Goal: Answer question/provide support

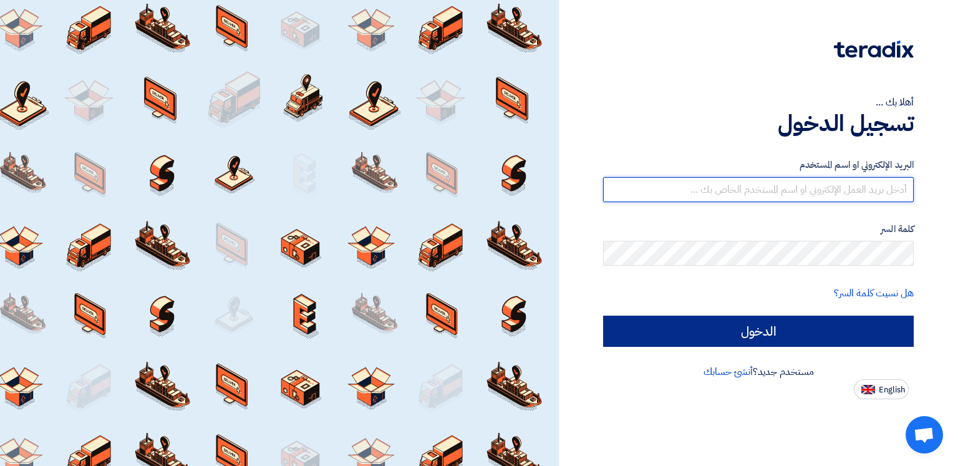
type input "[EMAIL_ADDRESS][DOMAIN_NAME]"
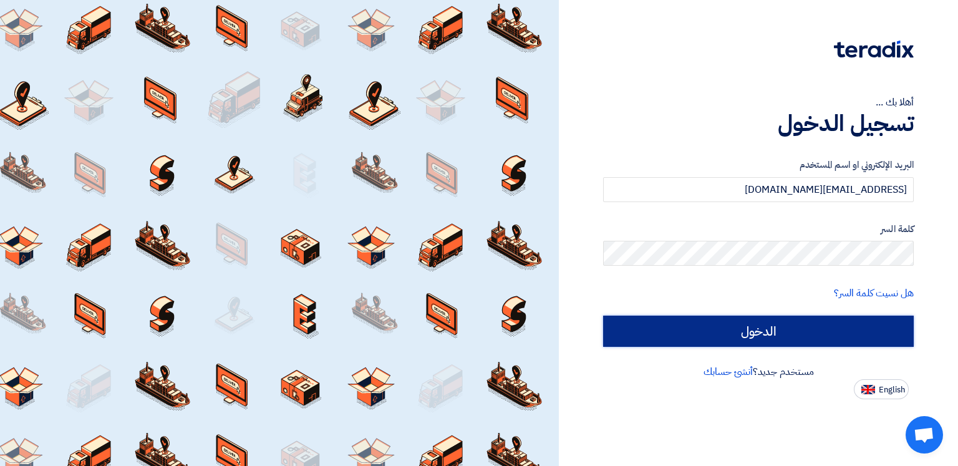
click at [806, 330] on input "الدخول" at bounding box center [758, 330] width 310 height 31
type input "Sign in"
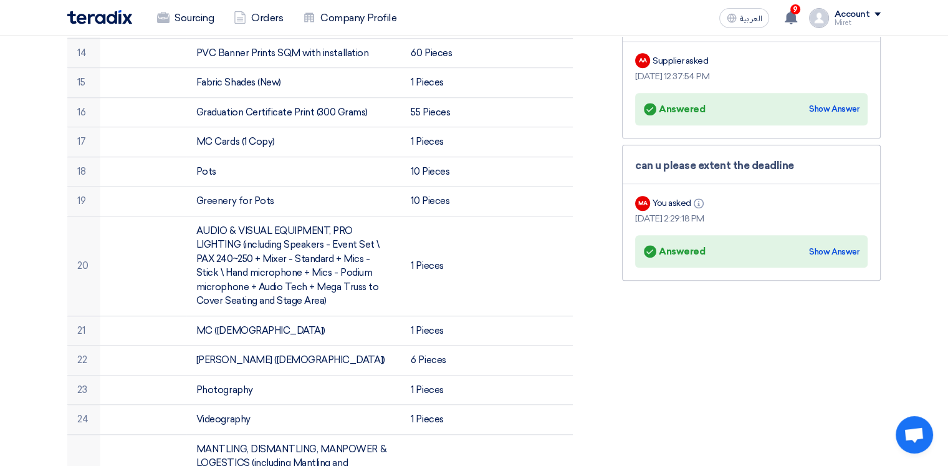
scroll to position [935, 0]
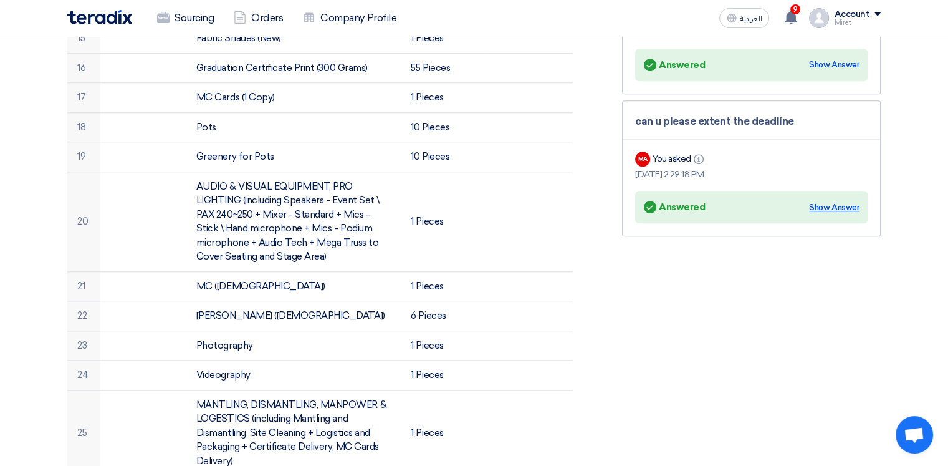
click at [837, 203] on div "Show Answer" at bounding box center [834, 207] width 50 height 12
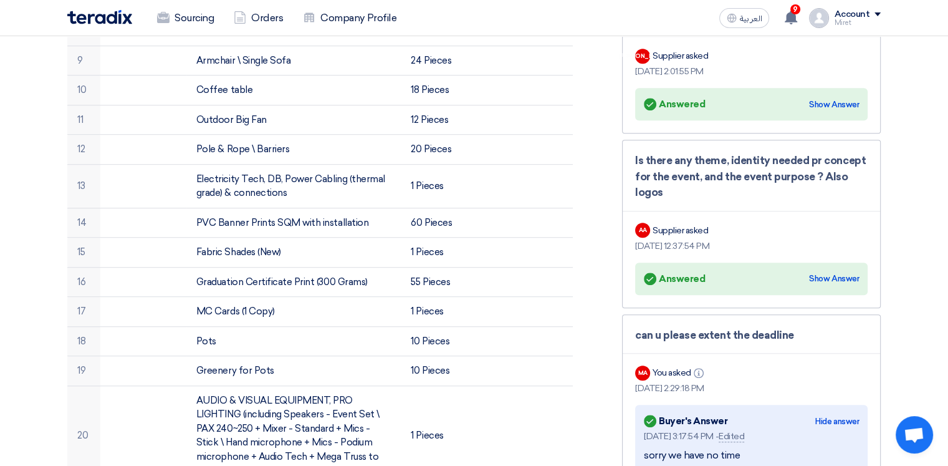
scroll to position [686, 0]
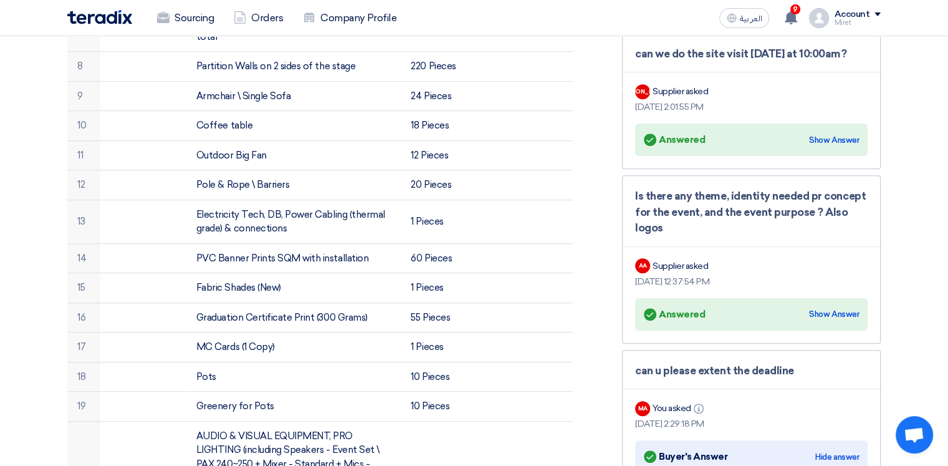
click at [686, 310] on div "Answered Answered" at bounding box center [674, 314] width 61 height 17
click at [835, 310] on div "Show Answer" at bounding box center [834, 314] width 50 height 12
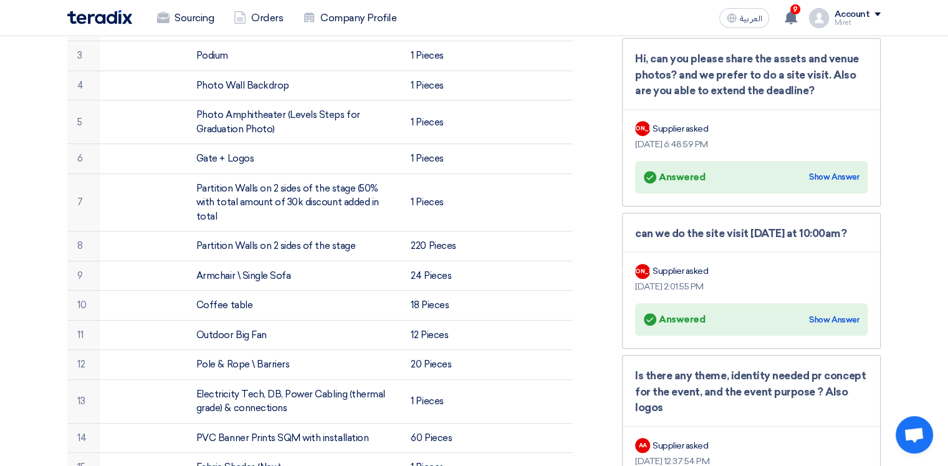
scroll to position [499, 0]
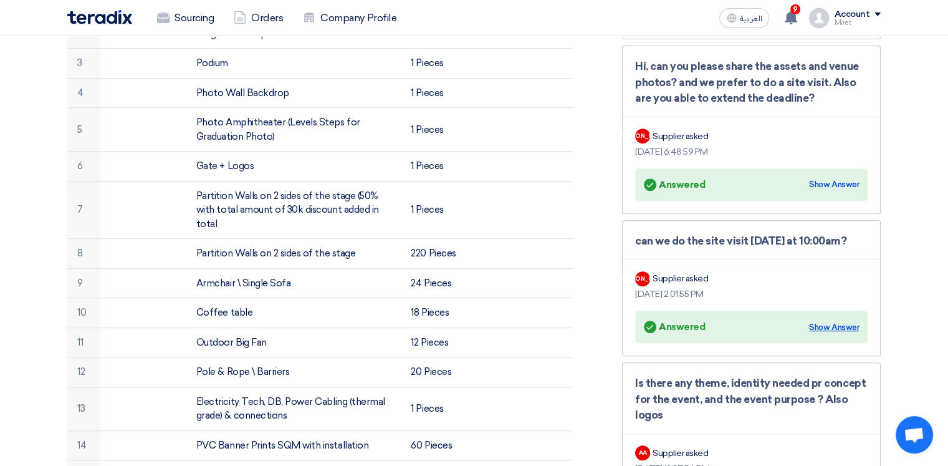
click at [838, 327] on div "Show Answer" at bounding box center [834, 327] width 50 height 12
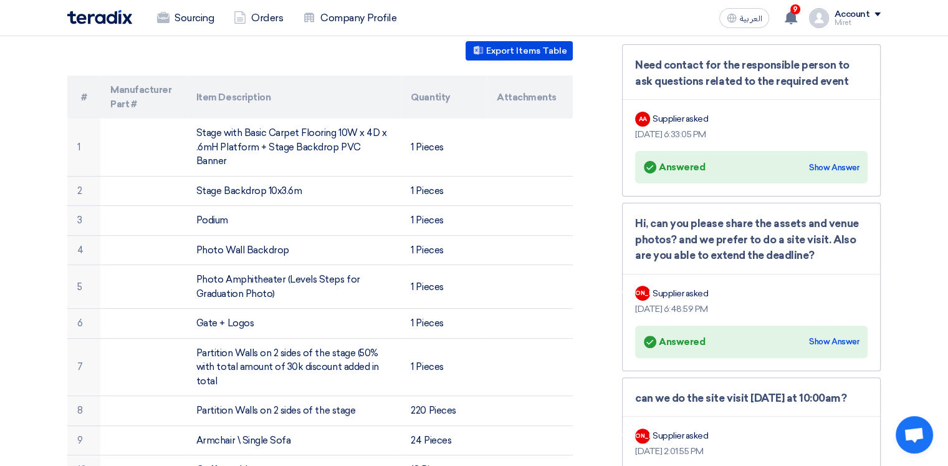
scroll to position [312, 0]
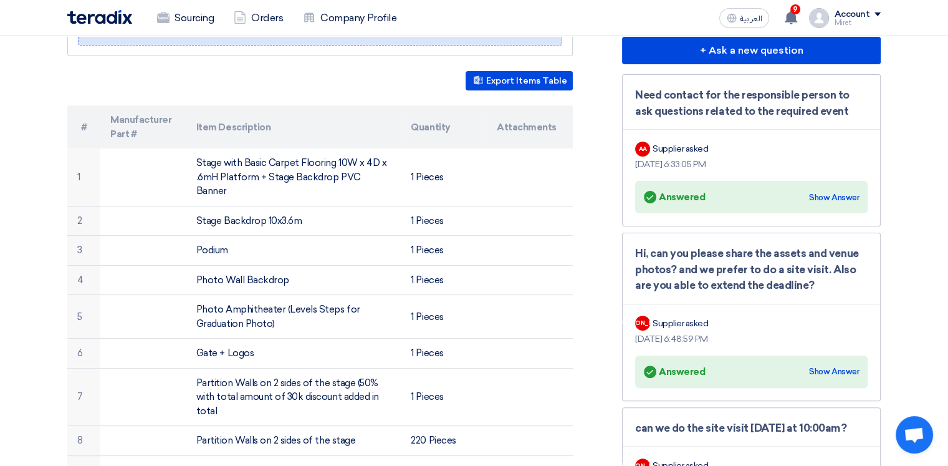
click at [835, 375] on div "Answered Answered Show Answer" at bounding box center [751, 371] width 215 height 17
click at [837, 367] on div "Show Answer" at bounding box center [834, 371] width 50 height 12
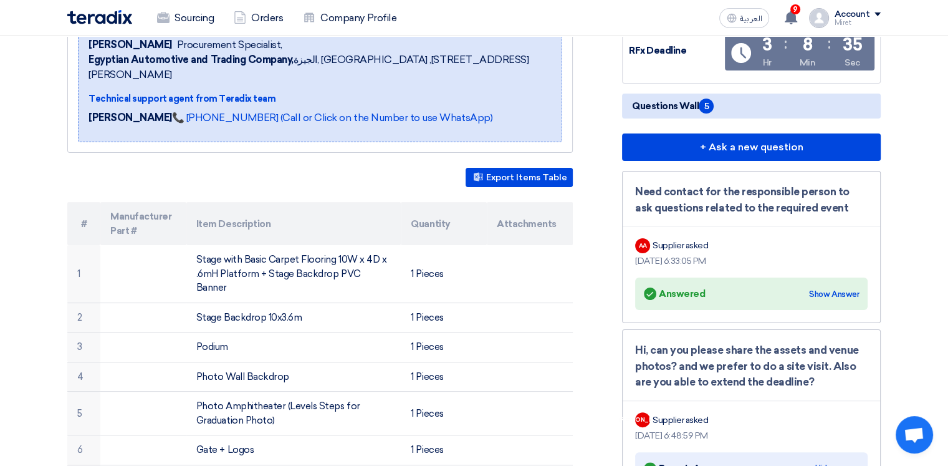
scroll to position [187, 0]
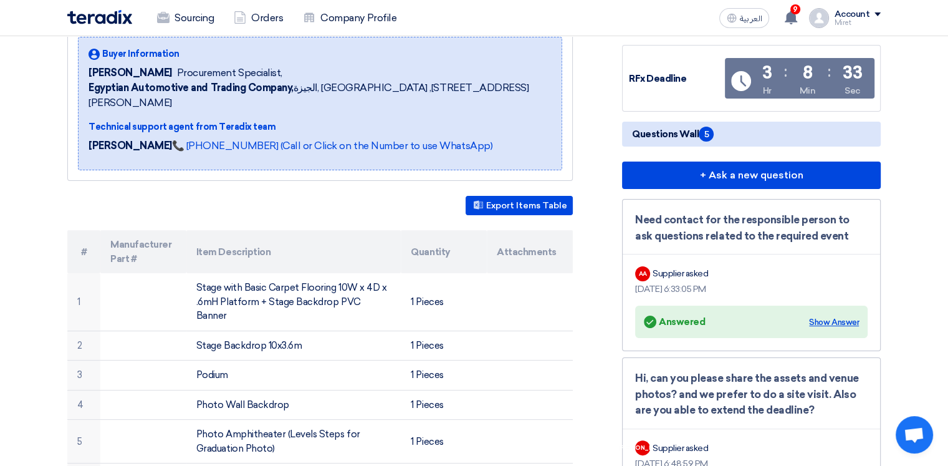
click at [829, 320] on div "Show Answer" at bounding box center [834, 322] width 50 height 12
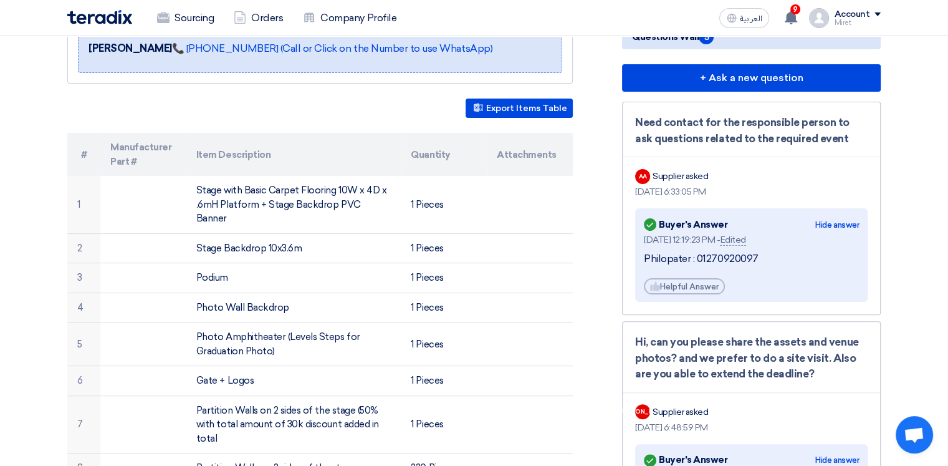
scroll to position [312, 0]
